Goal: Navigation & Orientation: Find specific page/section

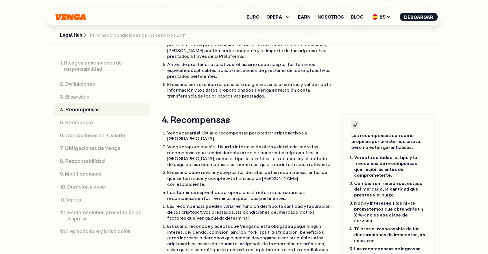
click at [70, 16] on icon "Inicio" at bounding box center [70, 17] width 30 height 6
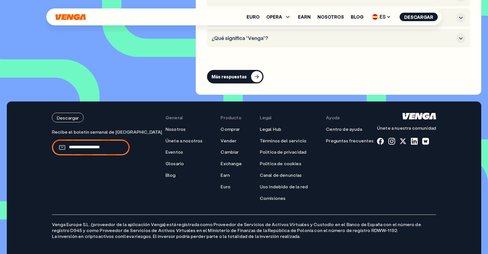
scroll to position [2717, 0]
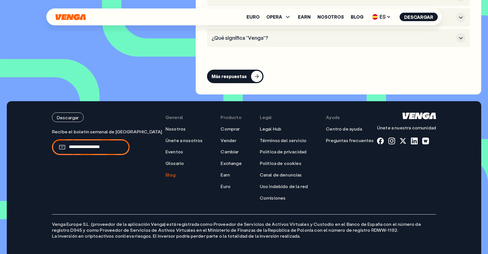
click at [165, 172] on link "Blog" at bounding box center [170, 175] width 10 height 6
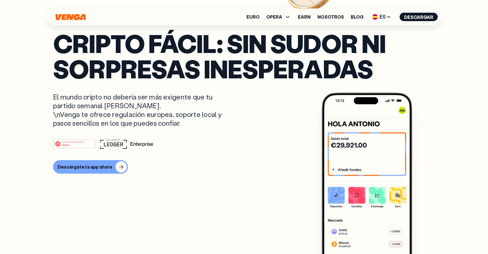
scroll to position [0, 0]
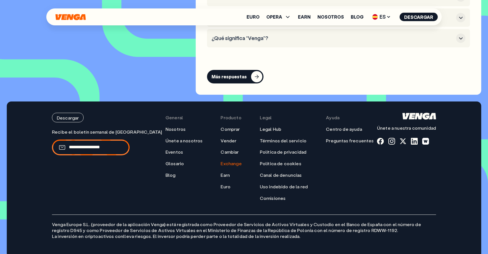
scroll to position [2717, 0]
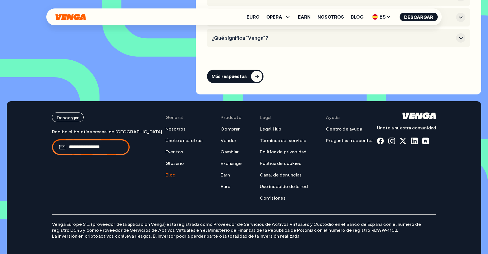
click at [165, 172] on link "Blog" at bounding box center [170, 175] width 10 height 6
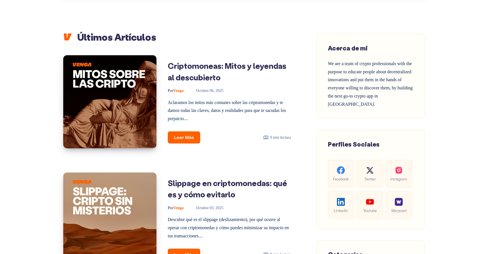
scroll to position [52, 0]
